Goal: Find specific page/section: Find specific page/section

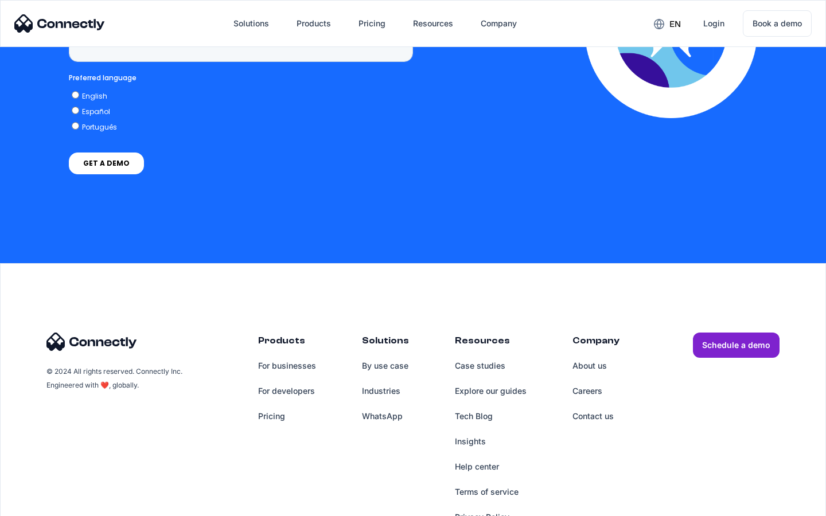
scroll to position [2921, 0]
